Goal: Transaction & Acquisition: Purchase product/service

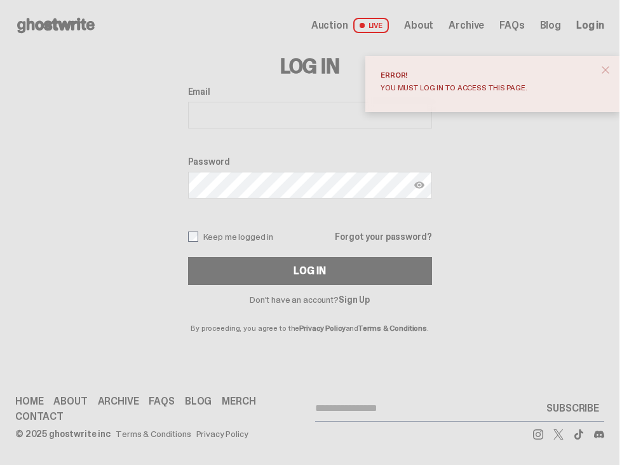
click at [25, 406] on link "Home" at bounding box center [29, 401] width 28 height 10
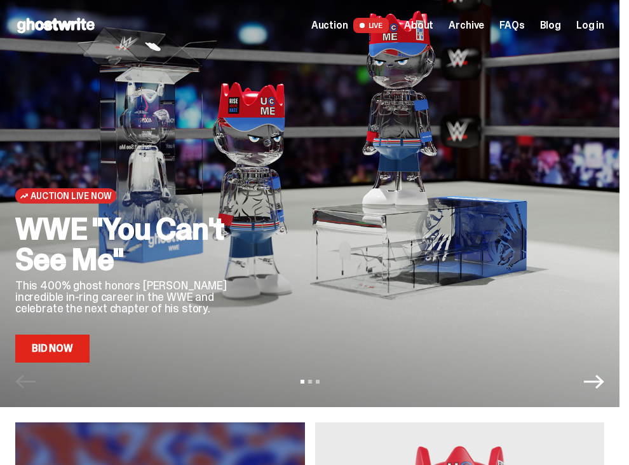
click at [107, 236] on h2 "WWE "You Can't See Me"" at bounding box center [133, 244] width 237 height 61
click at [604, 379] on icon "Next" at bounding box center [594, 381] width 20 height 14
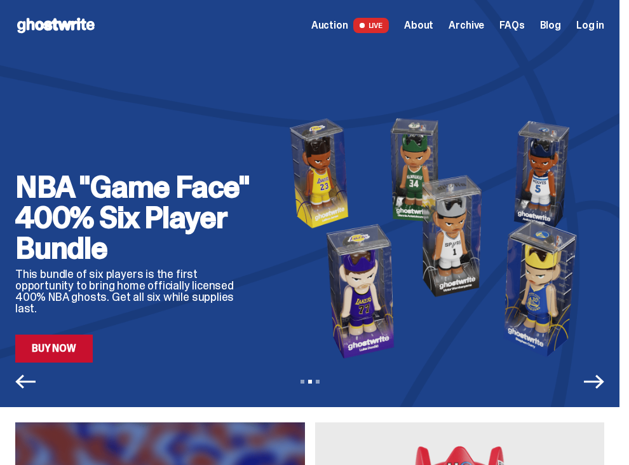
click at [20, 377] on icon "Previous" at bounding box center [25, 381] width 20 height 14
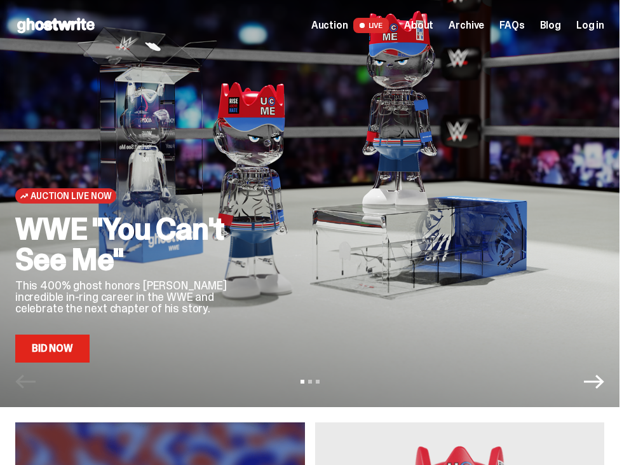
click at [595, 25] on span "Log in" at bounding box center [590, 25] width 28 height 10
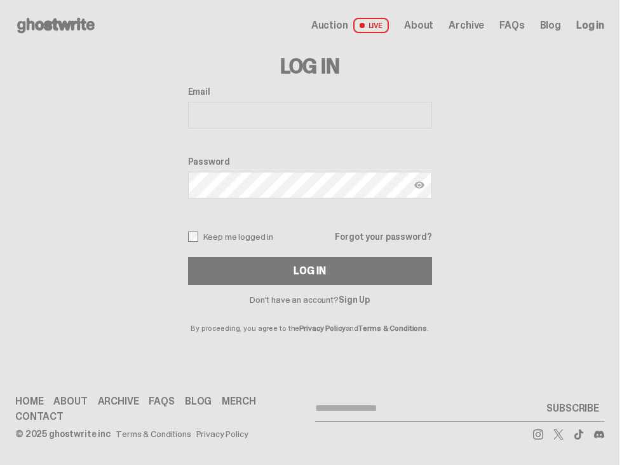
click at [259, 122] on input "Email" at bounding box center [310, 115] width 244 height 27
click at [250, 114] on input "Email" at bounding box center [310, 115] width 244 height 27
type input "**********"
click at [315, 271] on button "Log In" at bounding box center [310, 271] width 244 height 28
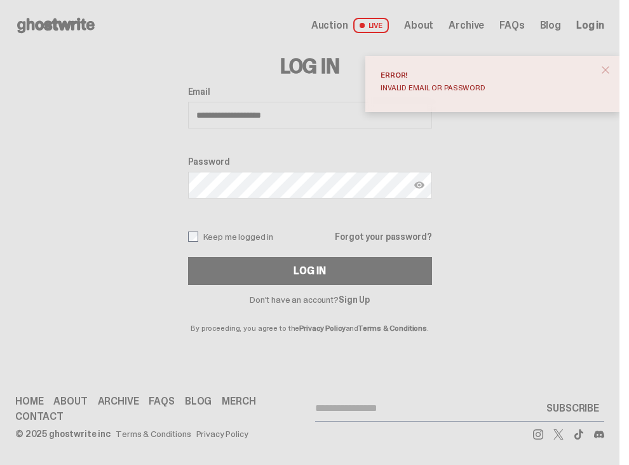
click at [425, 184] on img at bounding box center [419, 185] width 10 height 10
click at [425, 186] on img at bounding box center [419, 185] width 10 height 10
click at [617, 69] on button "close" at bounding box center [605, 69] width 23 height 23
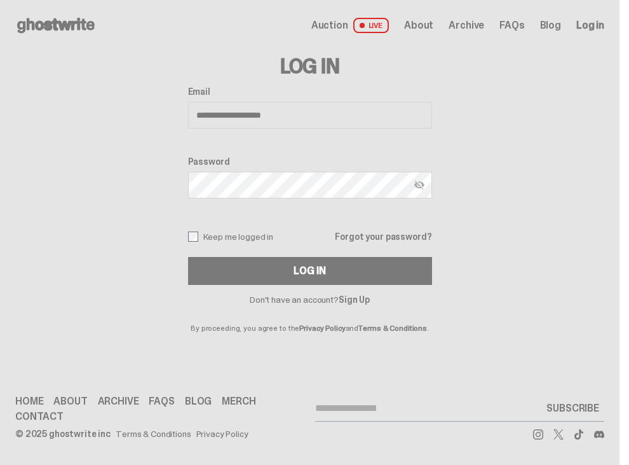
click at [421, 185] on img at bounding box center [419, 185] width 10 height 10
click at [425, 186] on img at bounding box center [419, 185] width 10 height 10
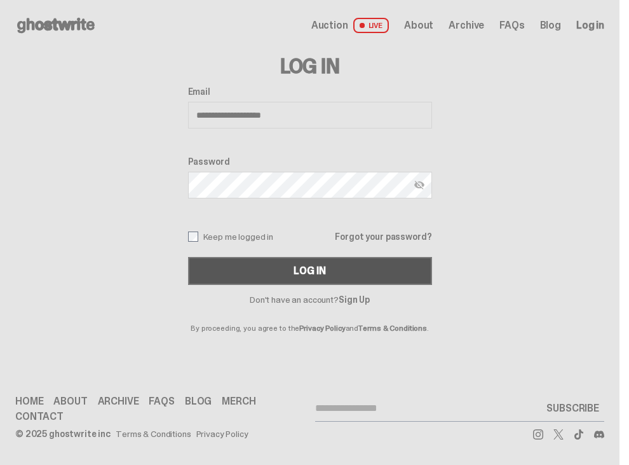
click at [312, 272] on div "Log In" at bounding box center [310, 271] width 32 height 10
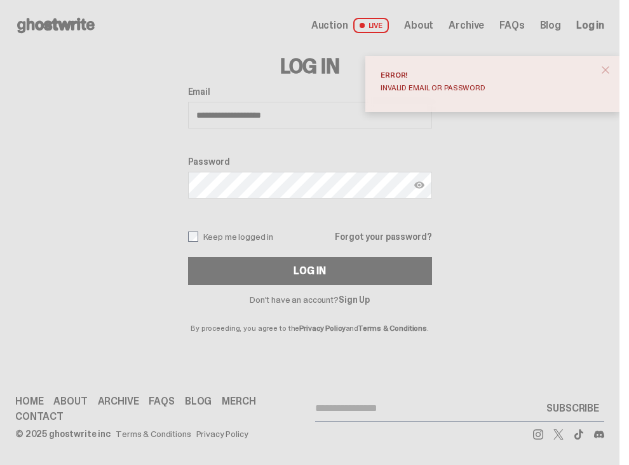
click at [612, 69] on span "close" at bounding box center [605, 70] width 13 height 13
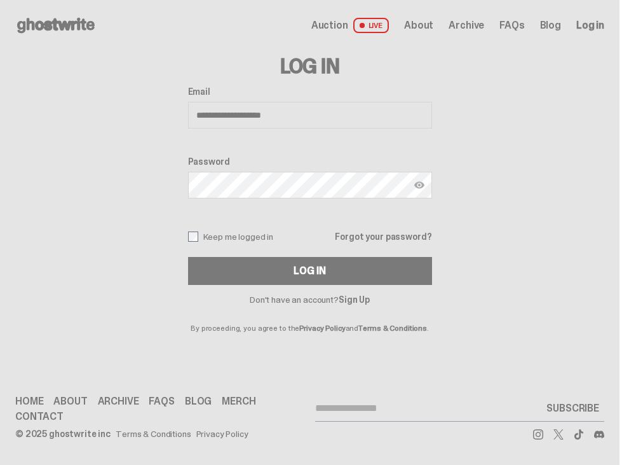
click at [371, 236] on link "Forgot your password?" at bounding box center [383, 236] width 97 height 9
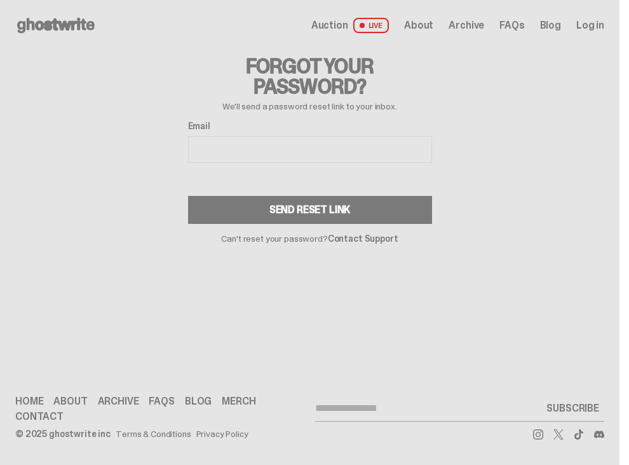
click at [294, 149] on input "Email" at bounding box center [310, 149] width 244 height 27
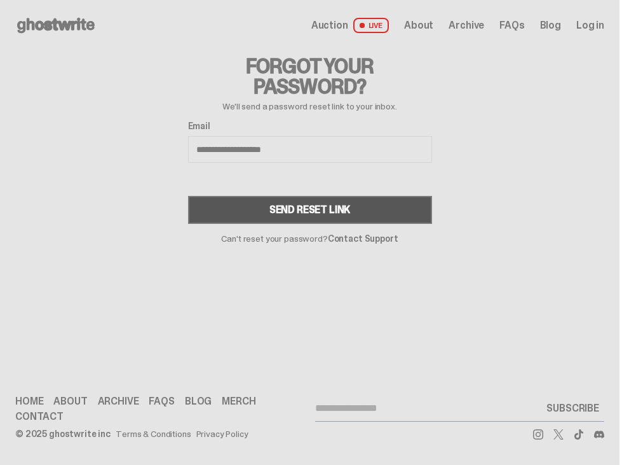
type input "**********"
click at [341, 214] on div "Send Reset Link" at bounding box center [309, 210] width 81 height 10
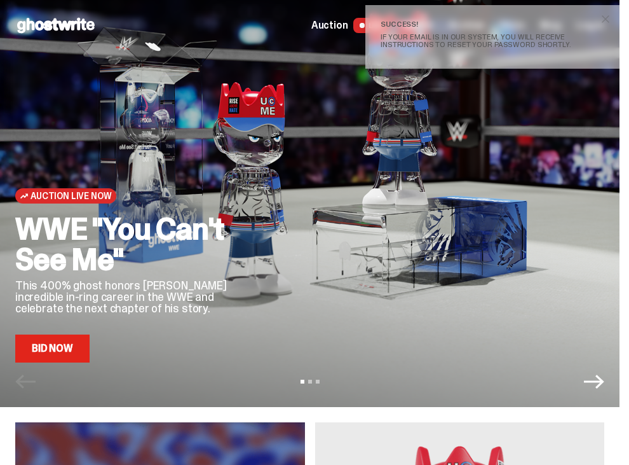
click at [320, 43] on div "Open main menu Home Auction LIVE About Archive FAQs Blog Log in" at bounding box center [310, 25] width 620 height 51
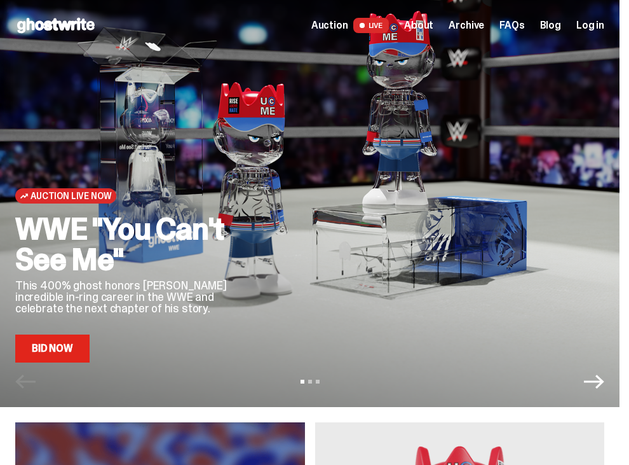
click at [604, 22] on span "Log in" at bounding box center [590, 25] width 28 height 10
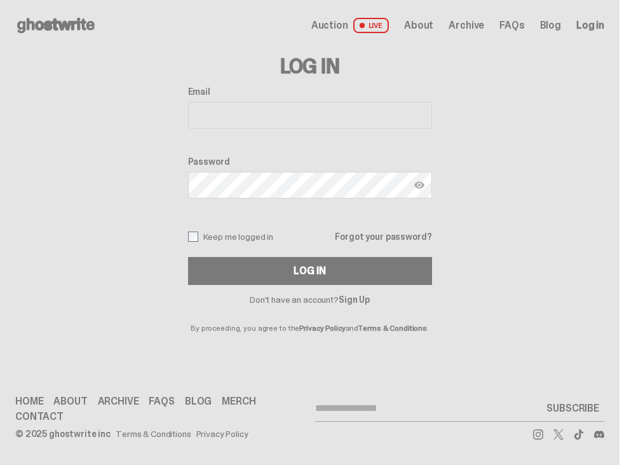
click at [362, 301] on link "Sign Up" at bounding box center [354, 299] width 31 height 11
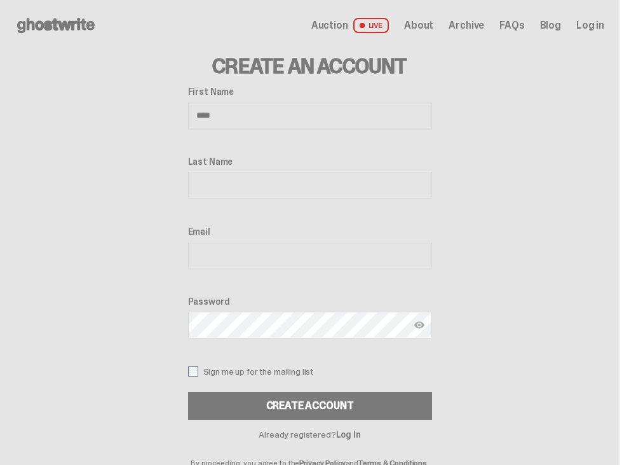
type input "****"
type input "**********"
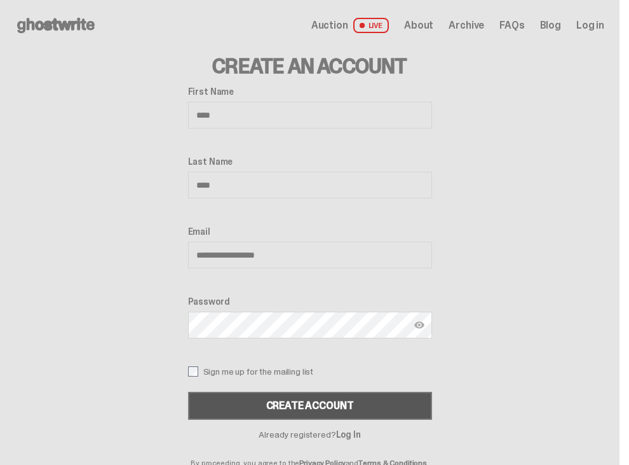
click at [335, 404] on div "Create Account" at bounding box center [310, 405] width 88 height 10
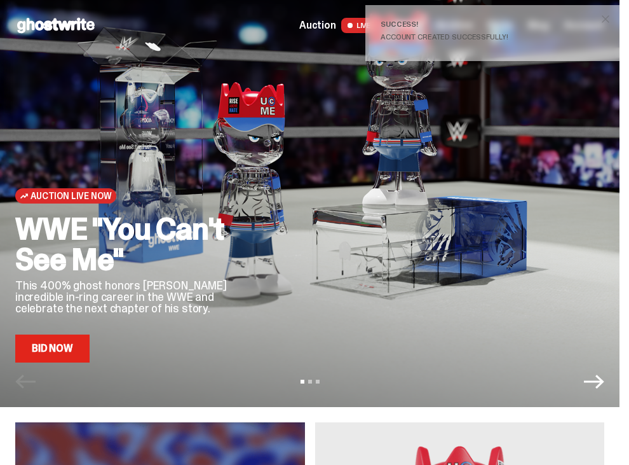
click at [65, 350] on link "Bid Now" at bounding box center [52, 348] width 74 height 28
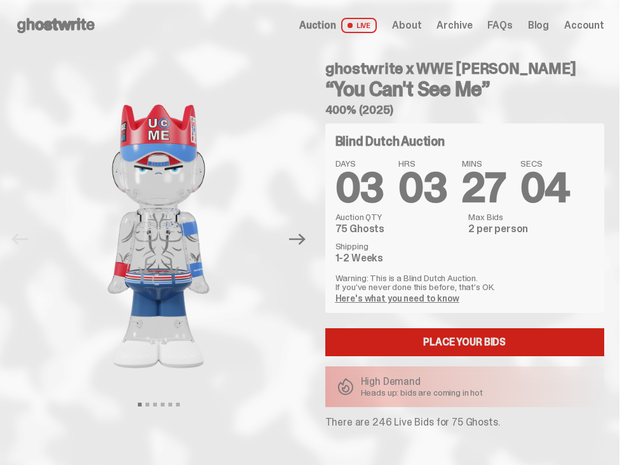
click at [466, 343] on link "Place your Bids" at bounding box center [465, 342] width 280 height 28
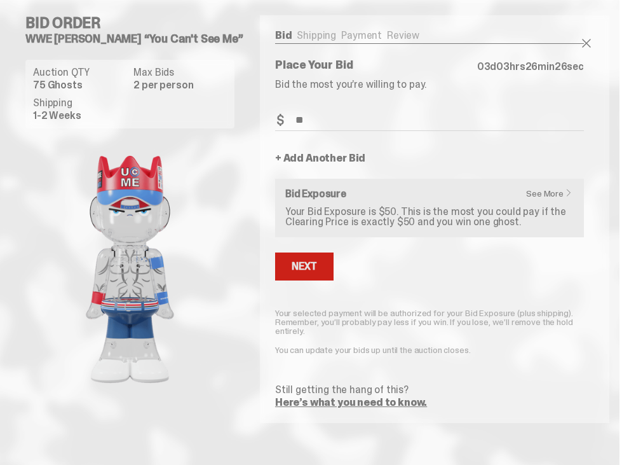
scroll to position [0, 1]
type input "**"
click at [305, 262] on div "Next" at bounding box center [304, 266] width 25 height 10
